Goal: Information Seeking & Learning: Learn about a topic

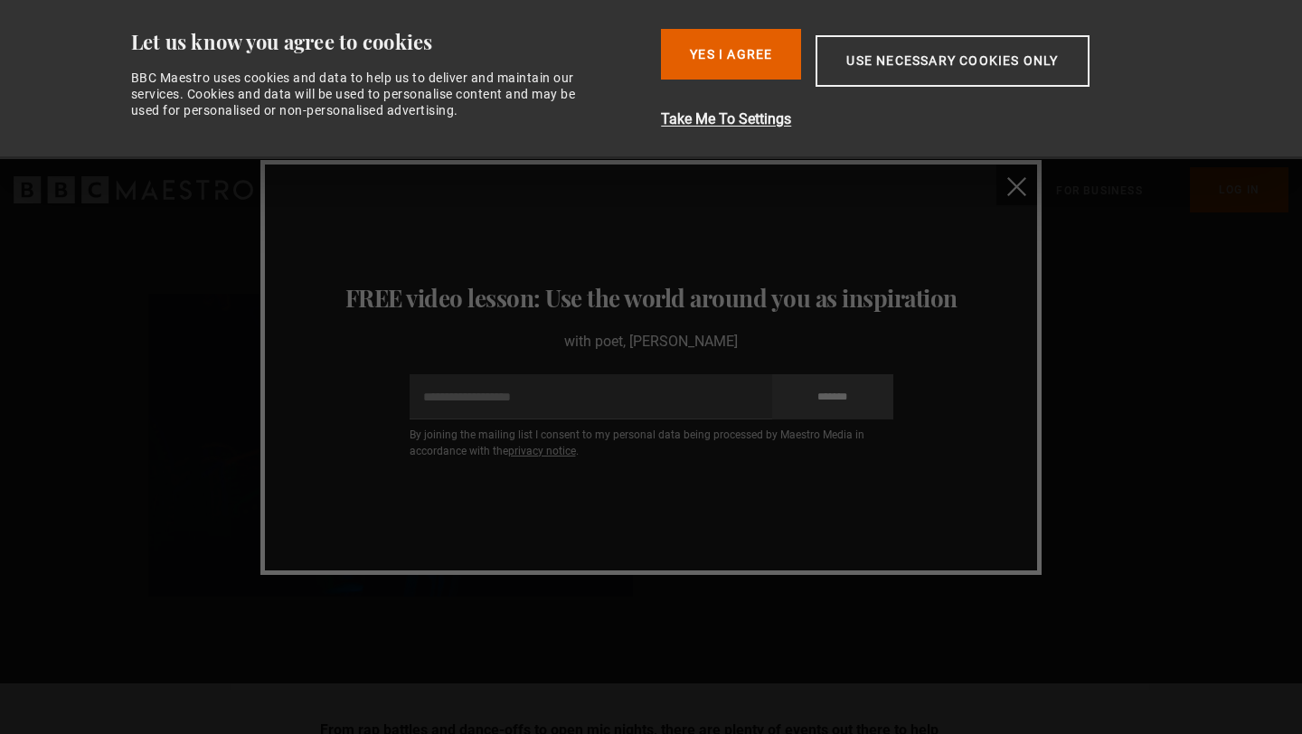
click at [1015, 193] on img "close" at bounding box center [1016, 186] width 19 height 19
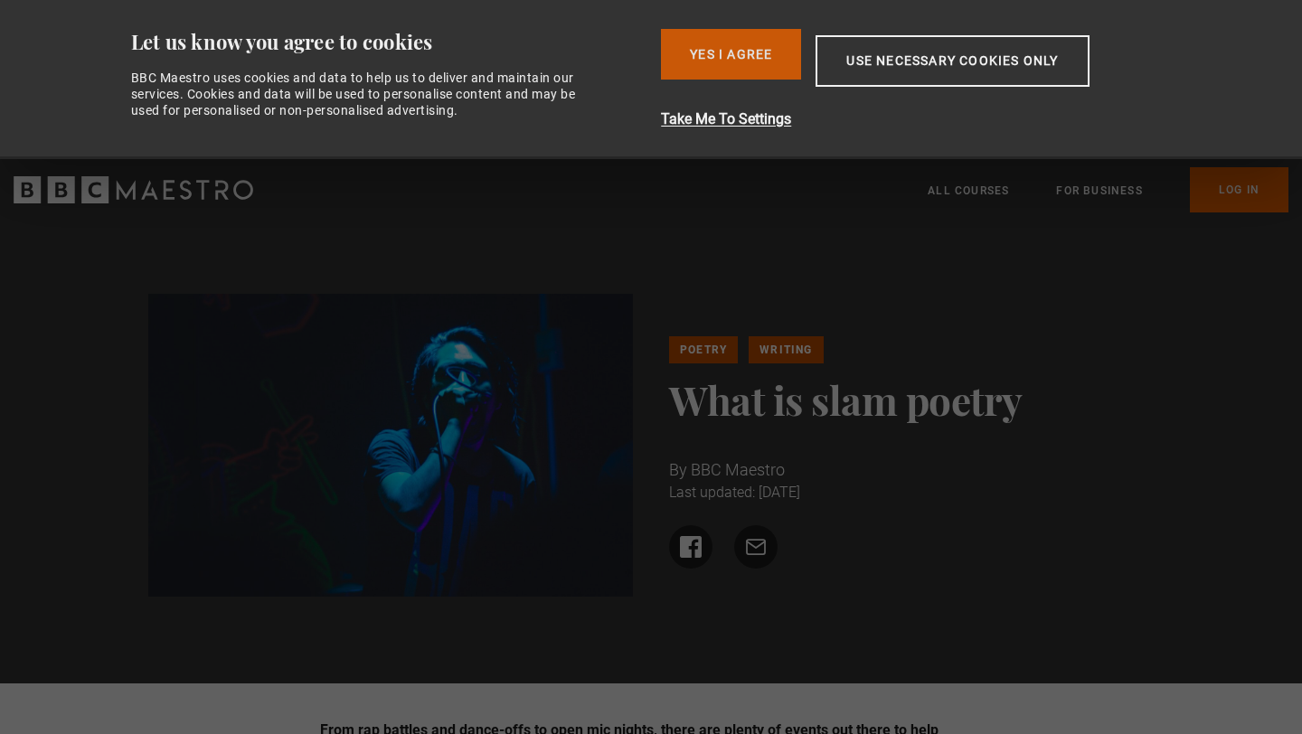
click at [754, 71] on button "Yes I Agree" at bounding box center [731, 54] width 140 height 51
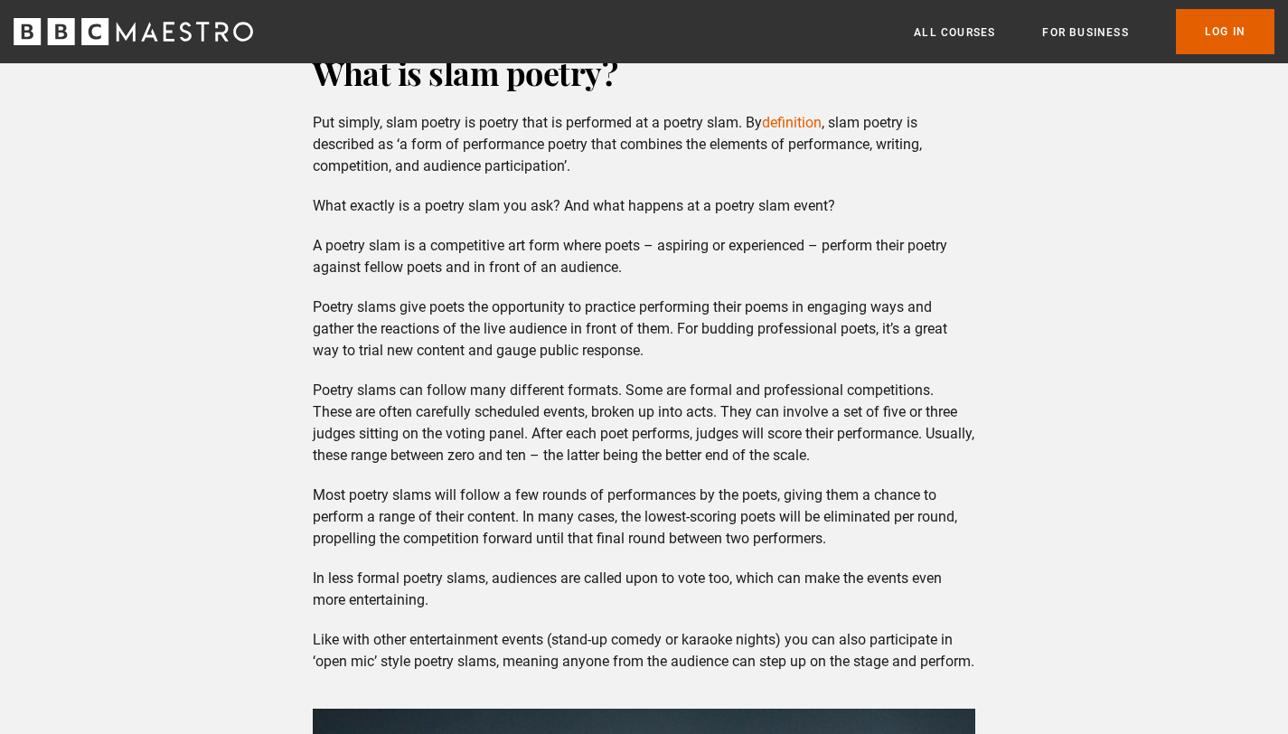
scroll to position [1650, 0]
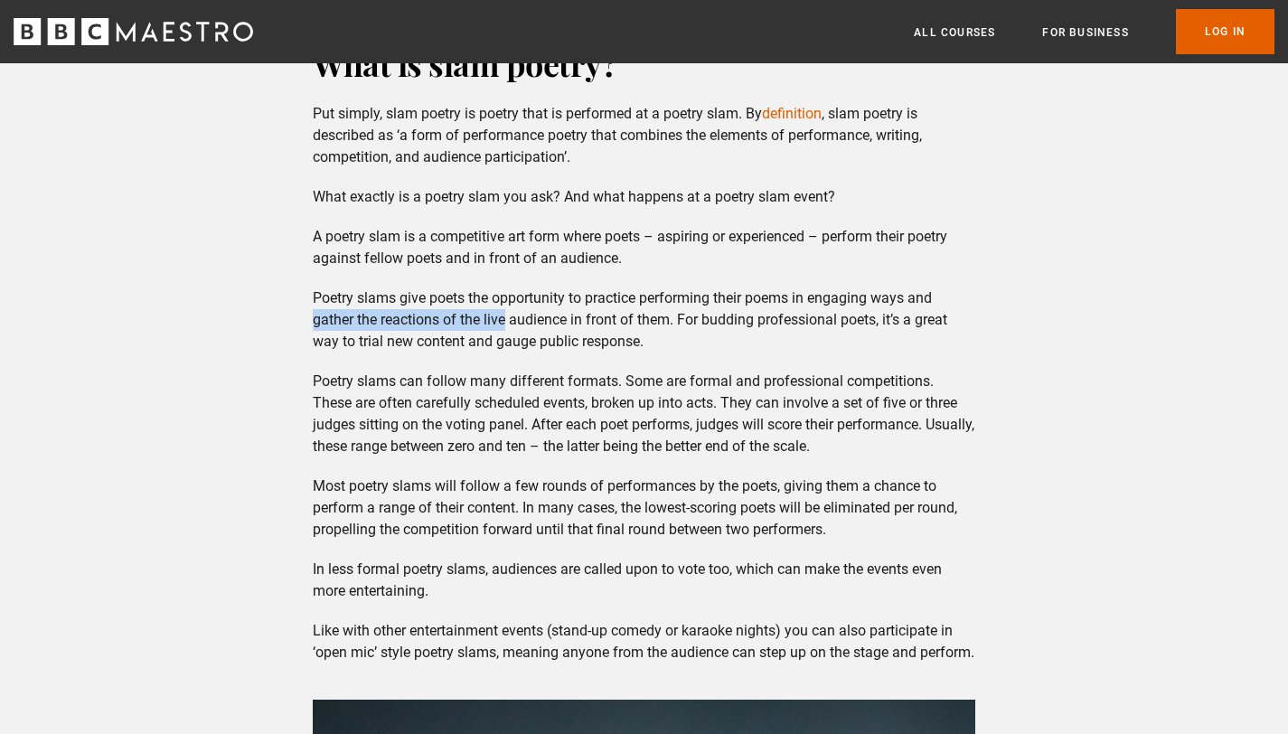
drag, startPoint x: 306, startPoint y: 309, endPoint x: 509, endPoint y: 326, distance: 203.2
click at [509, 326] on div "What is slam poetry? Put simply, slam poetry is poetry that is performed at a p…" at bounding box center [644, 578] width 692 height 1072
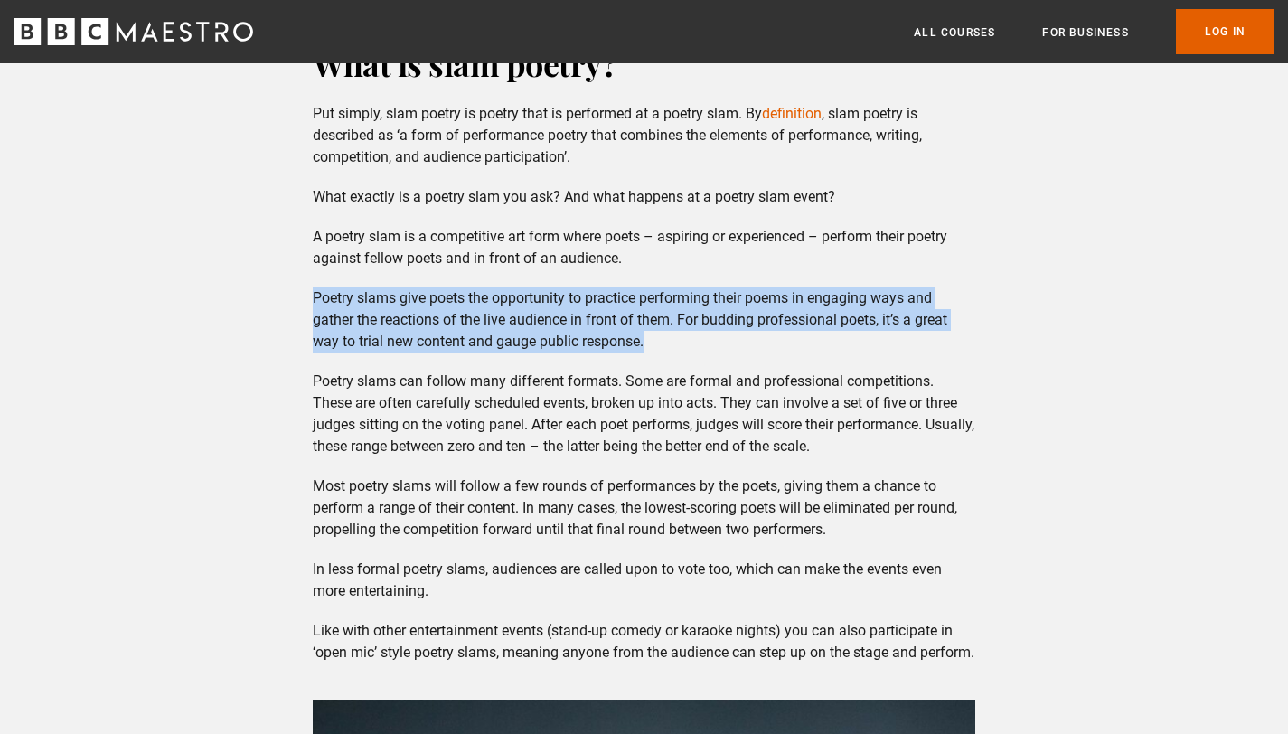
drag, startPoint x: 722, startPoint y: 343, endPoint x: 306, endPoint y: 293, distance: 418.8
click at [306, 293] on div "What is slam poetry? Put simply, slam poetry is poetry that is performed at a p…" at bounding box center [644, 578] width 692 height 1072
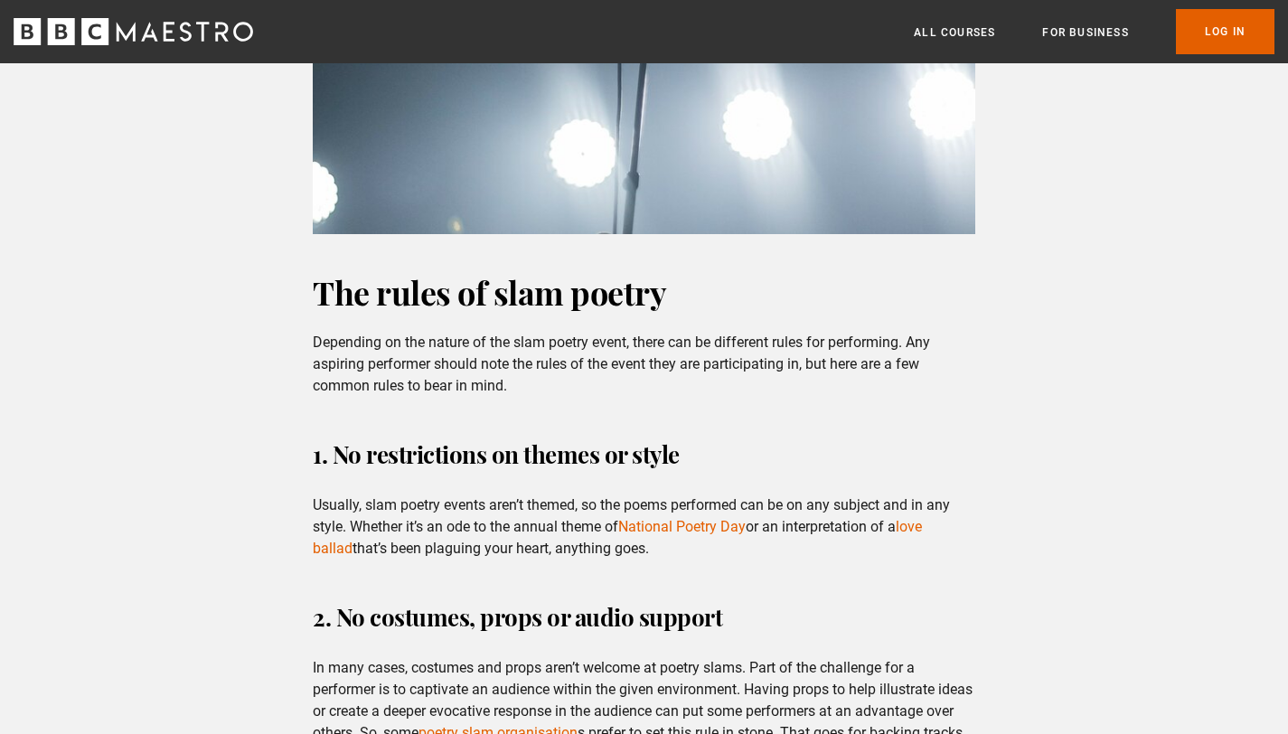
scroll to position [2833, 0]
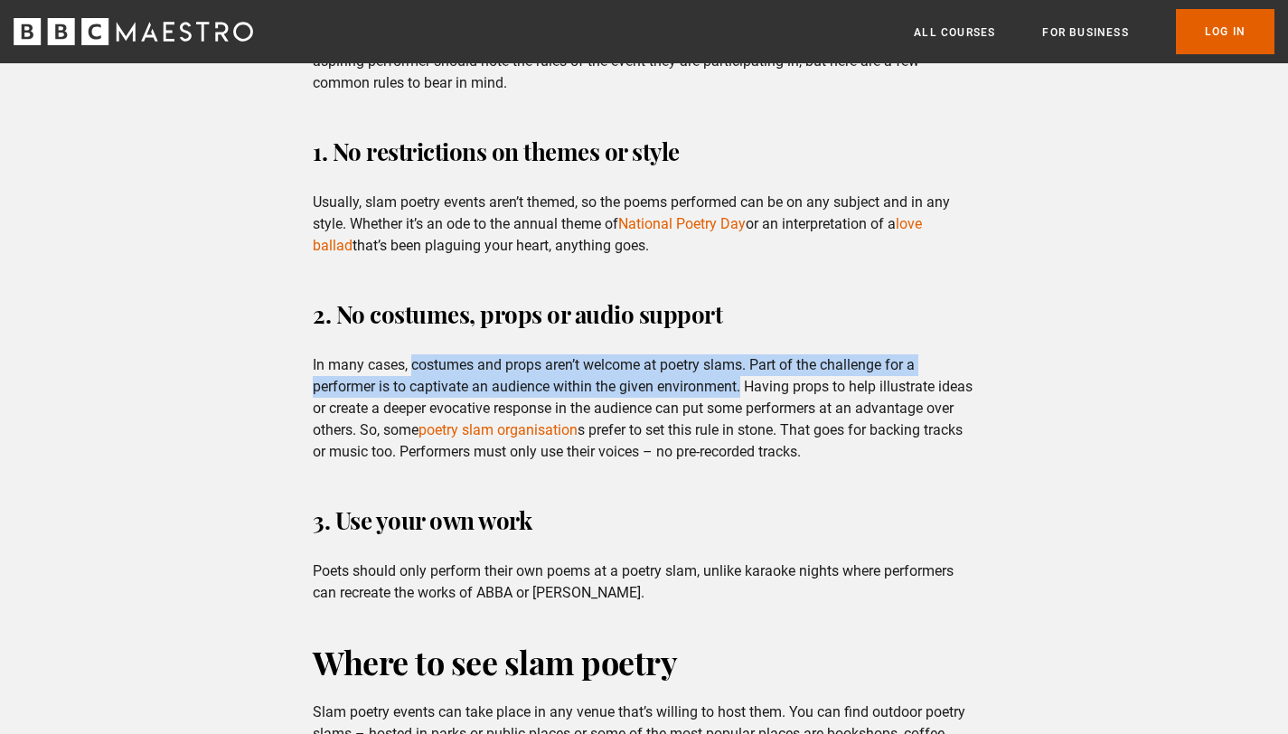
drag, startPoint x: 414, startPoint y: 386, endPoint x: 743, endPoint y: 406, distance: 329.6
click at [743, 406] on p "In many cases, costumes and props aren’t welcome at poetry slams. Part of the c…" at bounding box center [644, 408] width 663 height 108
copy p "costumes and props aren’t welcome at poetry slams. Part of the challenge for a …"
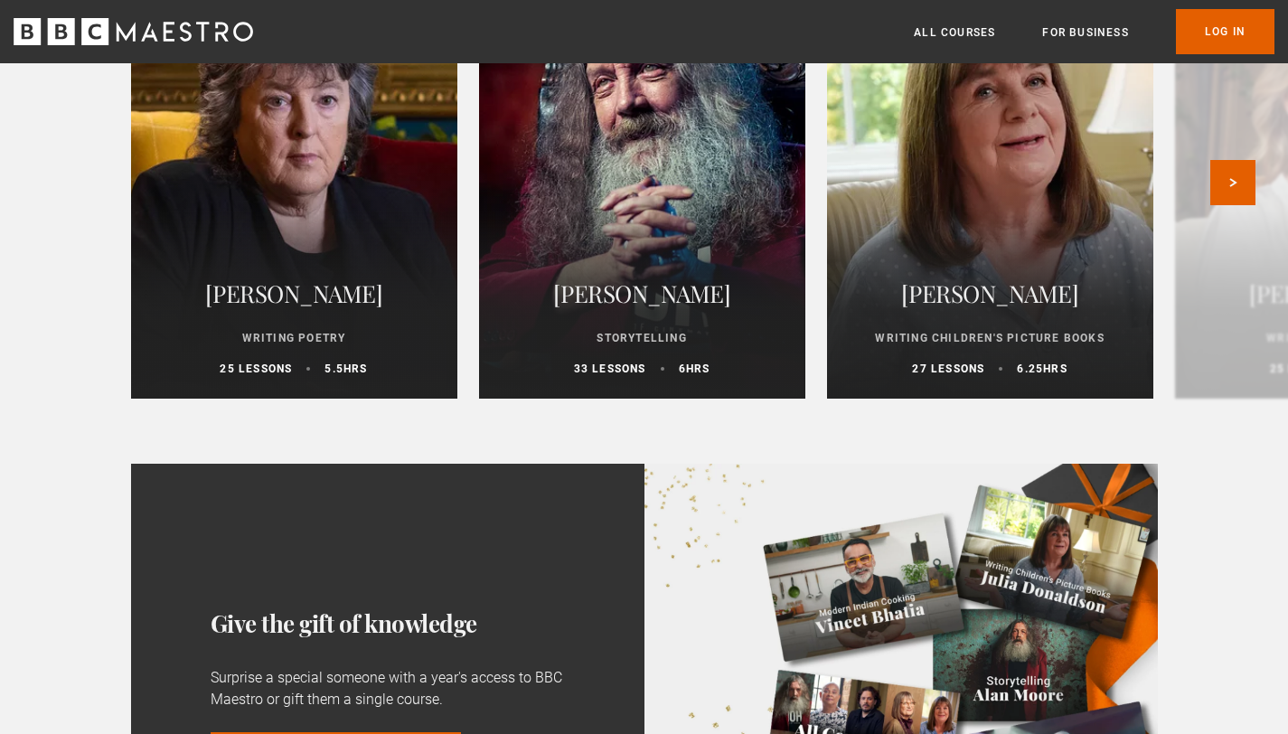
scroll to position [3971, 0]
